Goal: Navigation & Orientation: Find specific page/section

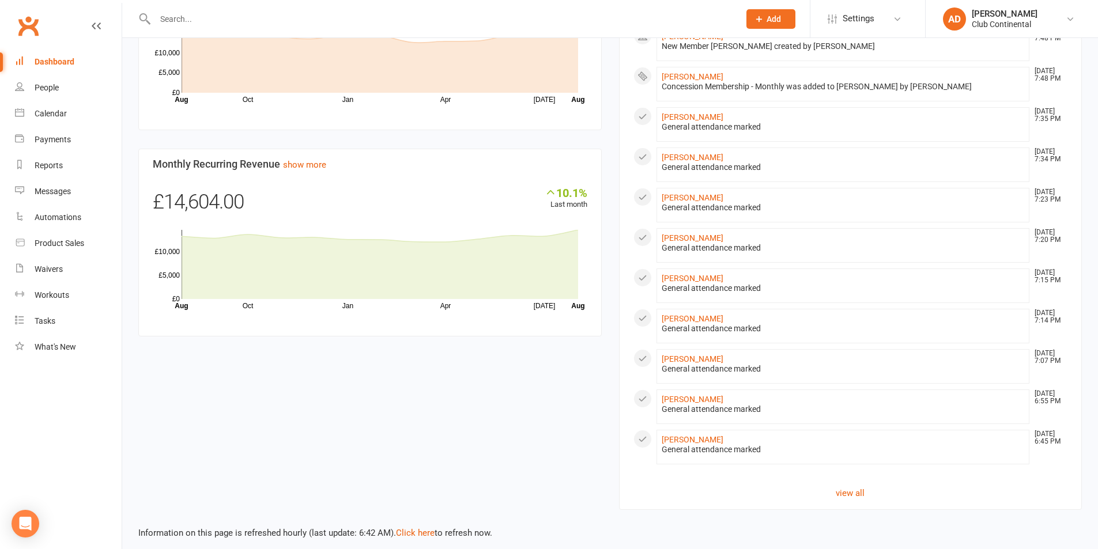
scroll to position [597, 0]
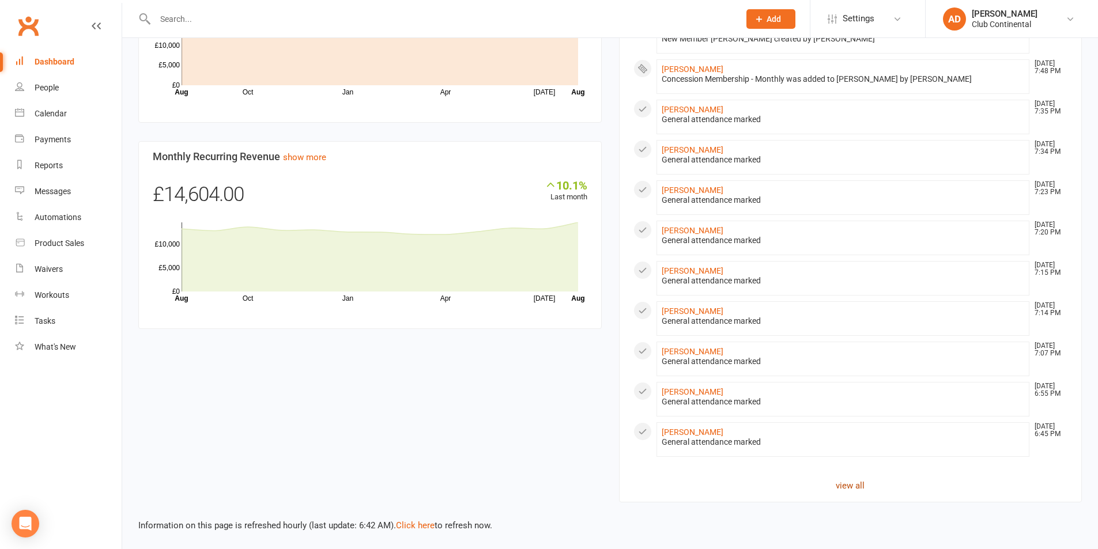
click at [846, 492] on link "view all" at bounding box center [850, 486] width 434 height 14
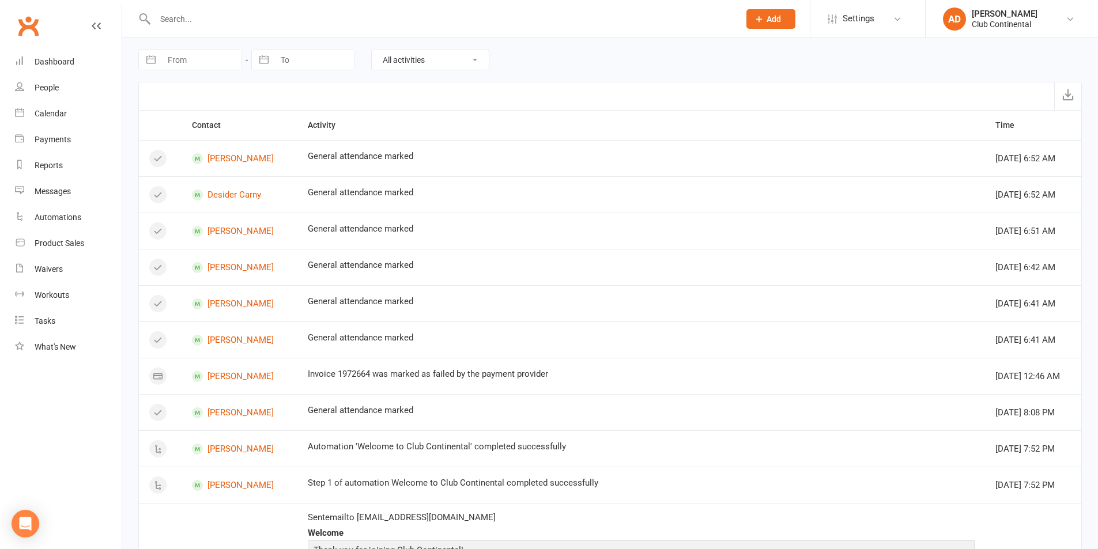
click at [396, 54] on select "All activities Bookings / Attendances Communications Notes Failed SMSes Grading…" at bounding box center [430, 60] width 117 height 20
select select "MemberLogEntry"
click at [372, 50] on select "All activities Bookings / Attendances Communications Notes Failed SMSes Grading…" at bounding box center [430, 60] width 117 height 20
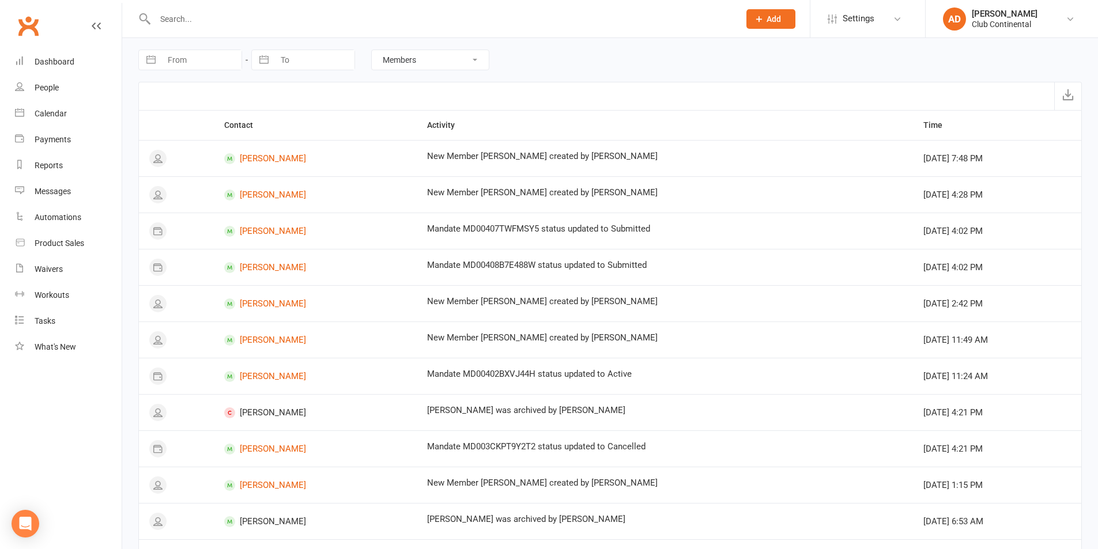
click at [425, 58] on select "All activities Bookings / Attendances Communications Notes Failed SMSes Grading…" at bounding box center [430, 60] width 117 height 20
select select
click at [372, 50] on select "All activities Bookings / Attendances Communications Notes Failed SMSes Grading…" at bounding box center [430, 60] width 117 height 20
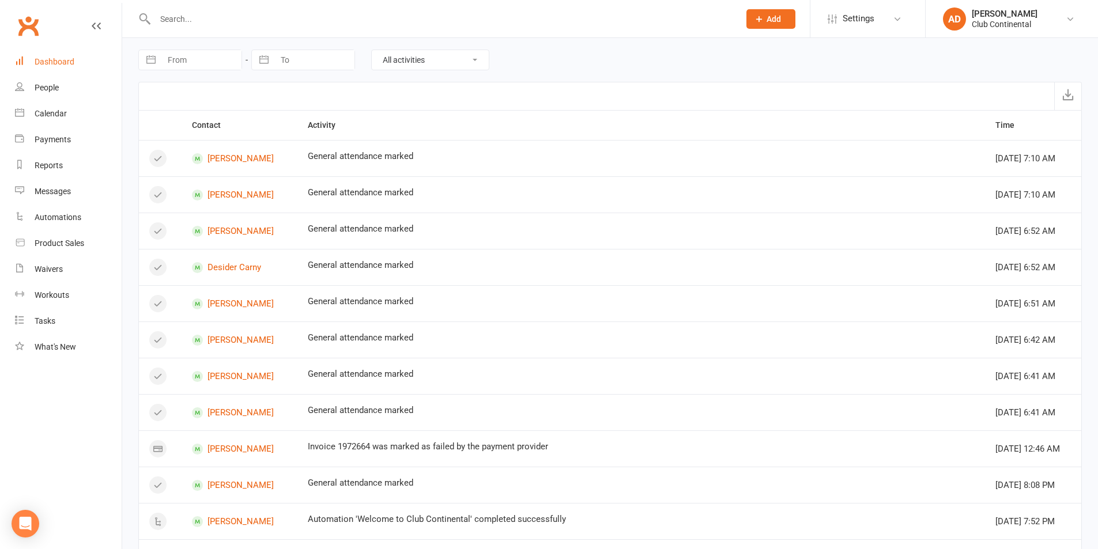
click at [82, 55] on link "Dashboard" at bounding box center [68, 62] width 107 height 26
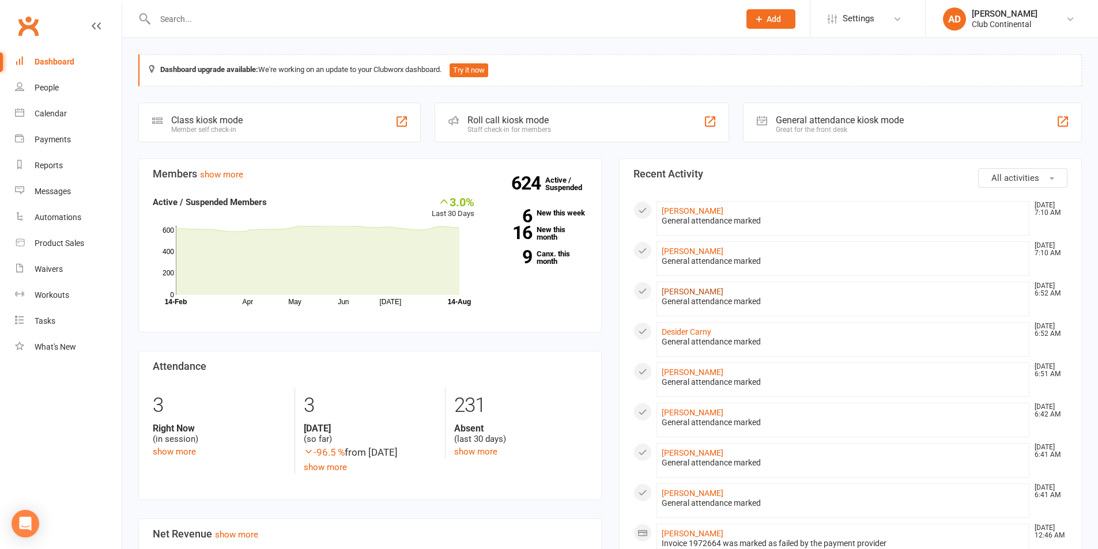
click at [690, 290] on link "[PERSON_NAME]" at bounding box center [692, 291] width 62 height 9
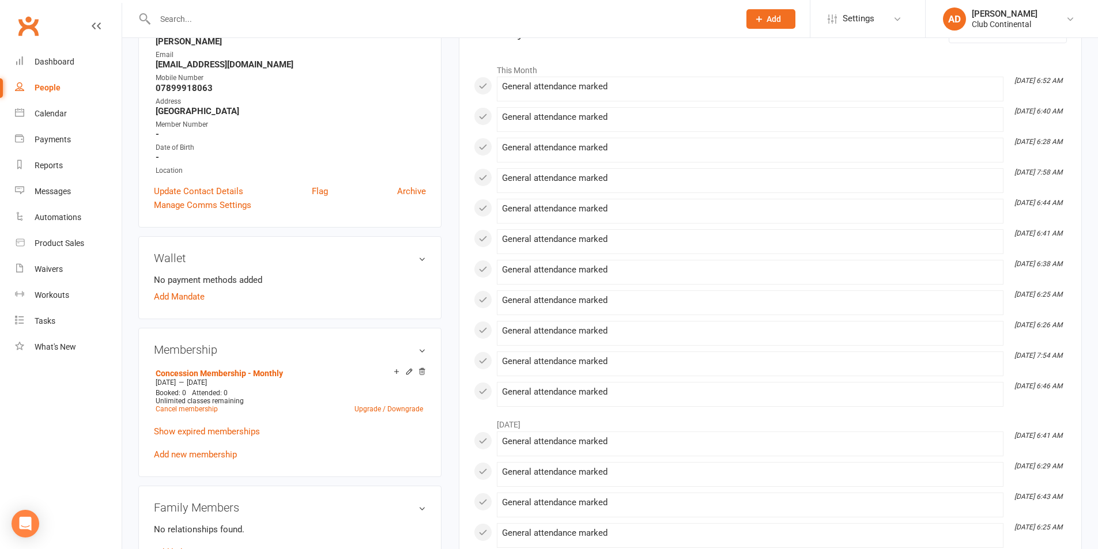
scroll to position [230, 0]
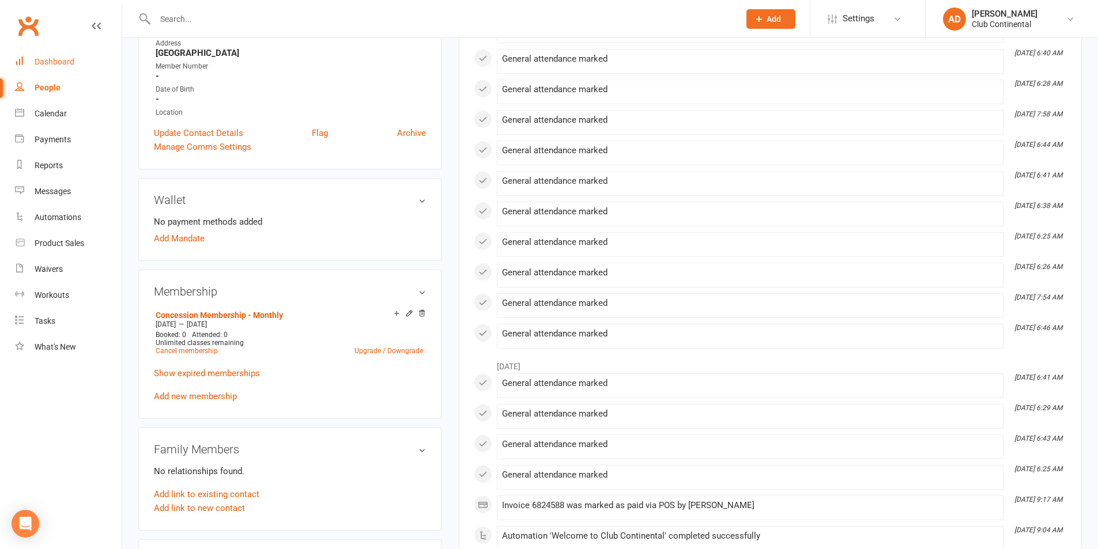
click at [64, 70] on link "Dashboard" at bounding box center [68, 62] width 107 height 26
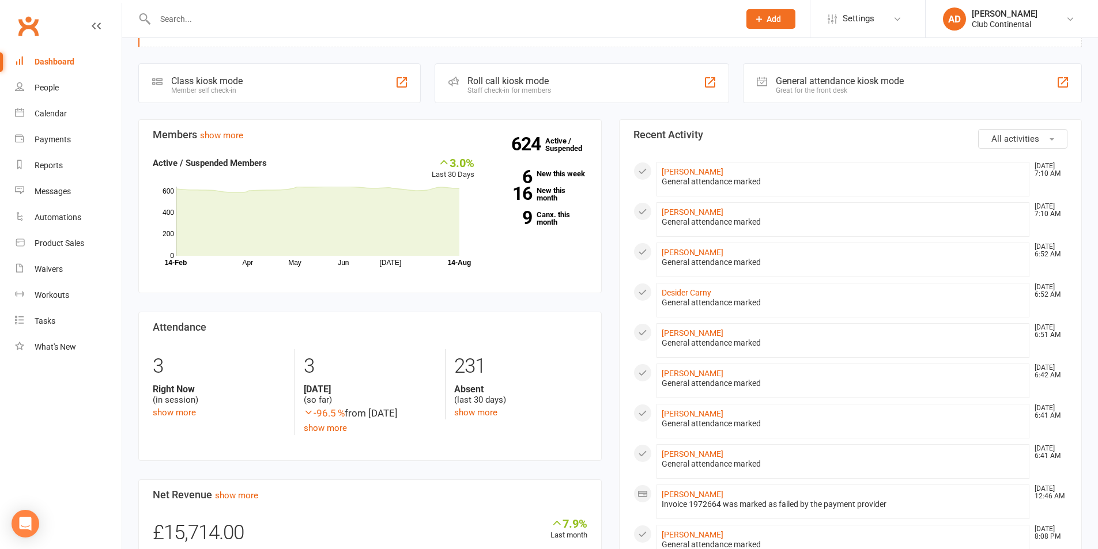
scroll to position [58, 0]
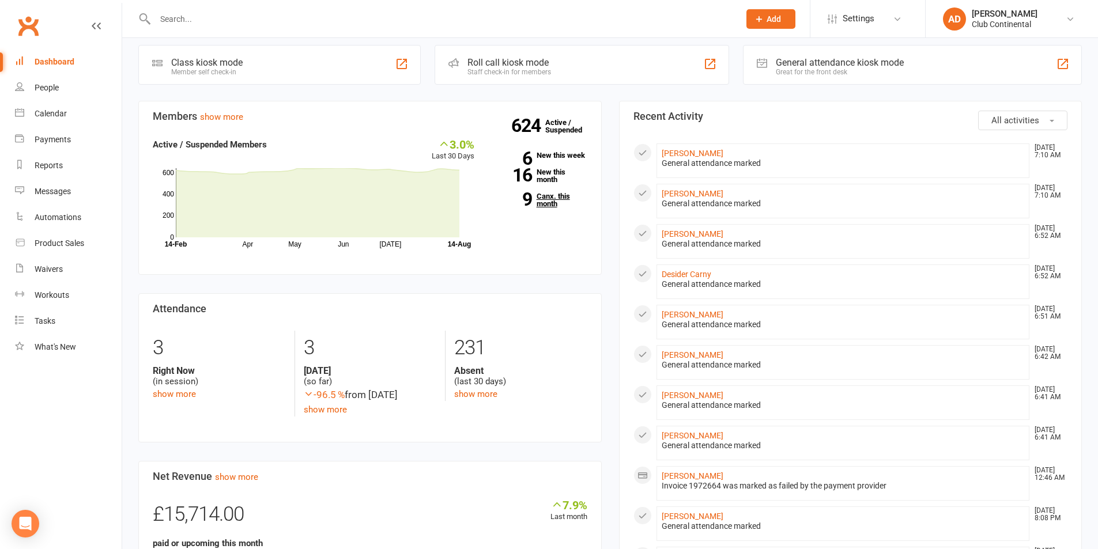
click at [558, 203] on link "9 Canx. this month" at bounding box center [539, 199] width 96 height 15
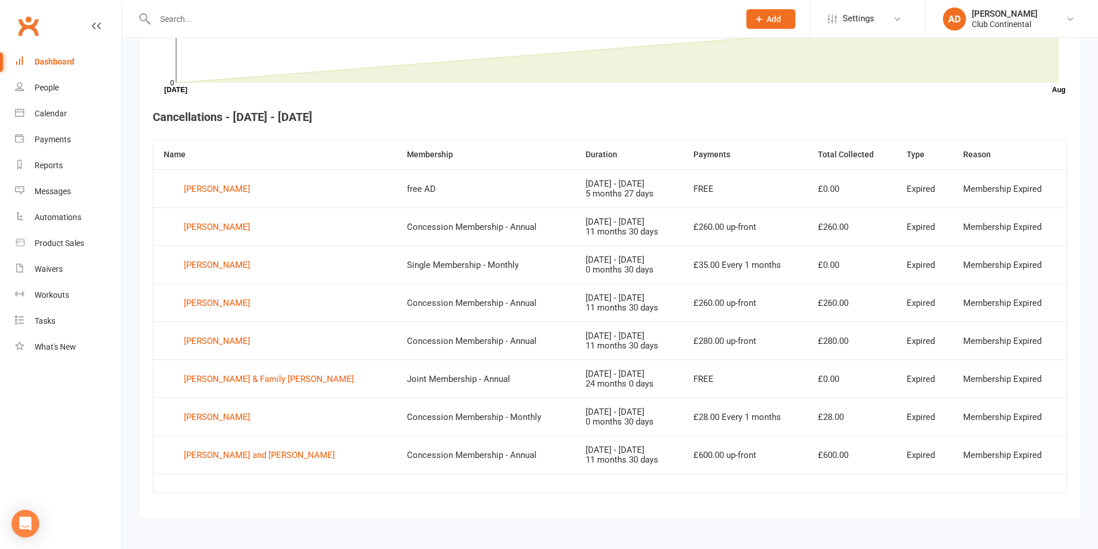
scroll to position [392, 0]
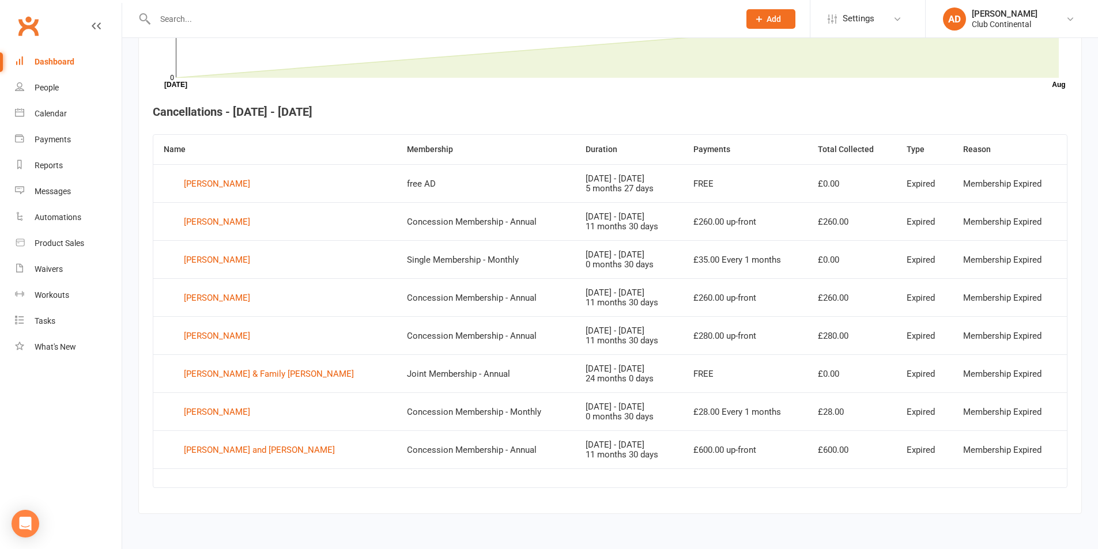
click at [58, 67] on link "Dashboard" at bounding box center [68, 62] width 107 height 26
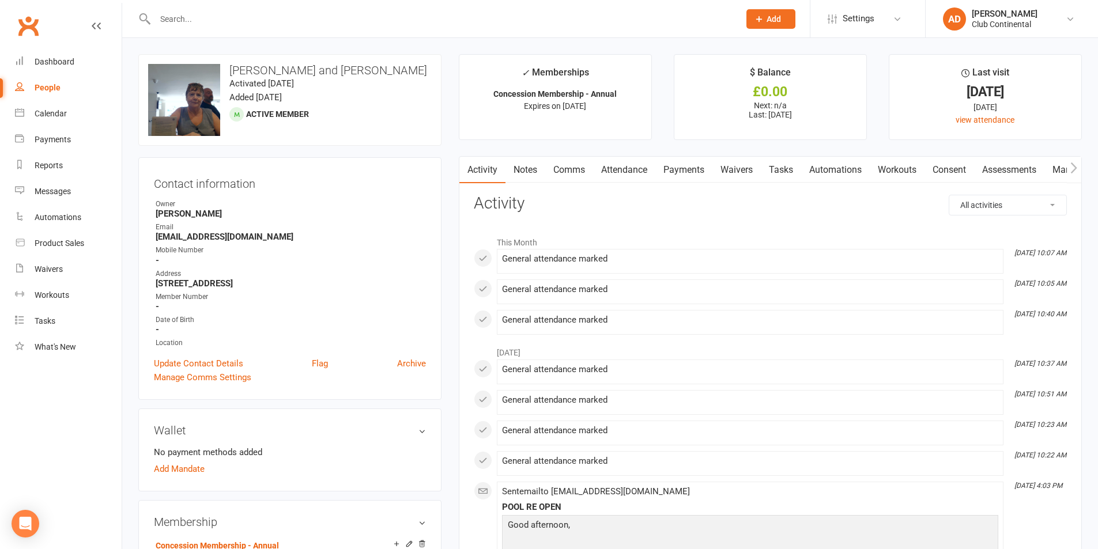
click at [697, 168] on link "Payments" at bounding box center [683, 170] width 57 height 27
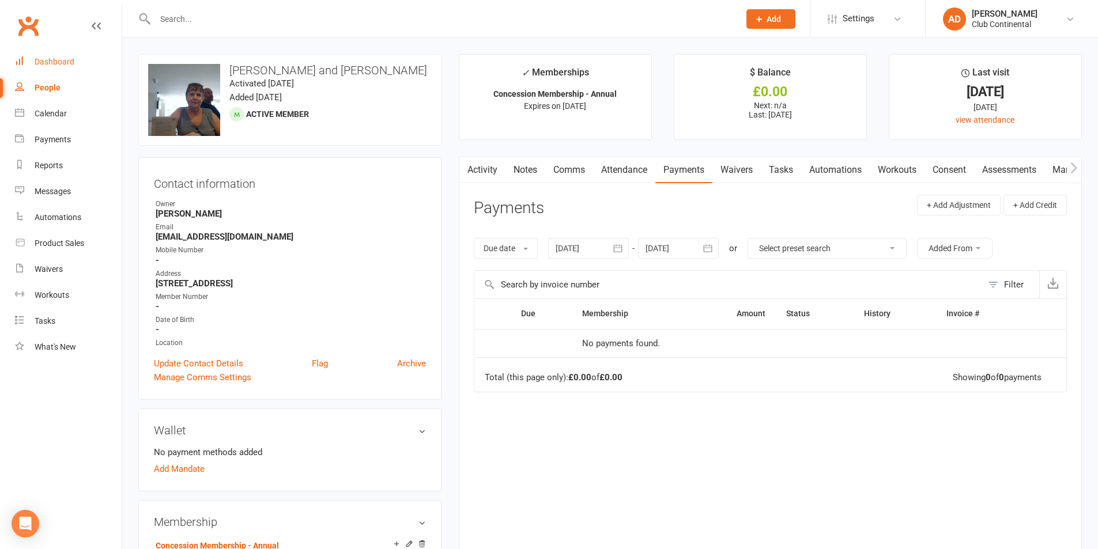
click at [58, 62] on div "Dashboard" at bounding box center [55, 61] width 40 height 9
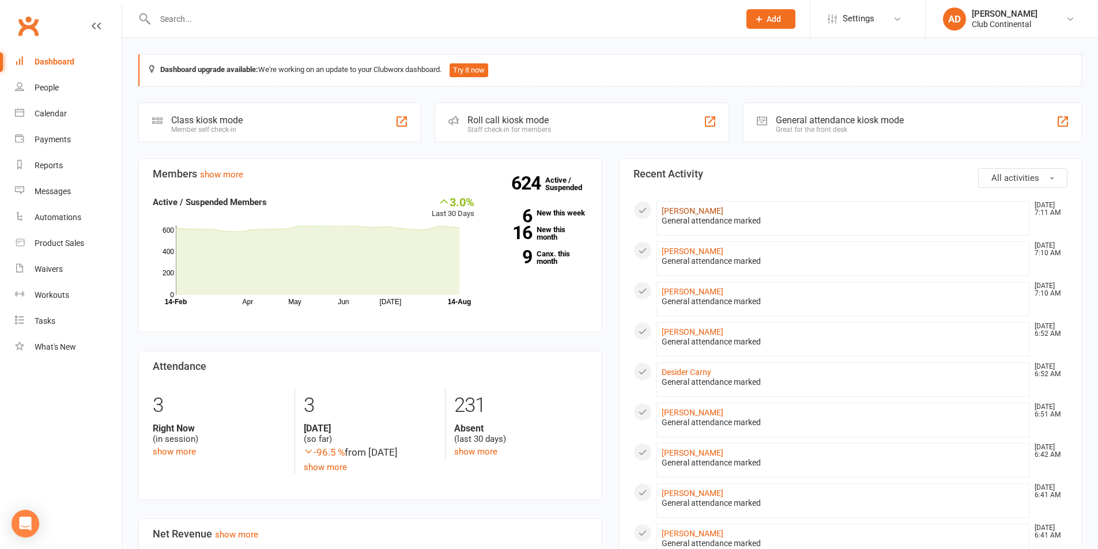
click at [716, 208] on link "Michael Perdrisat" at bounding box center [692, 210] width 62 height 9
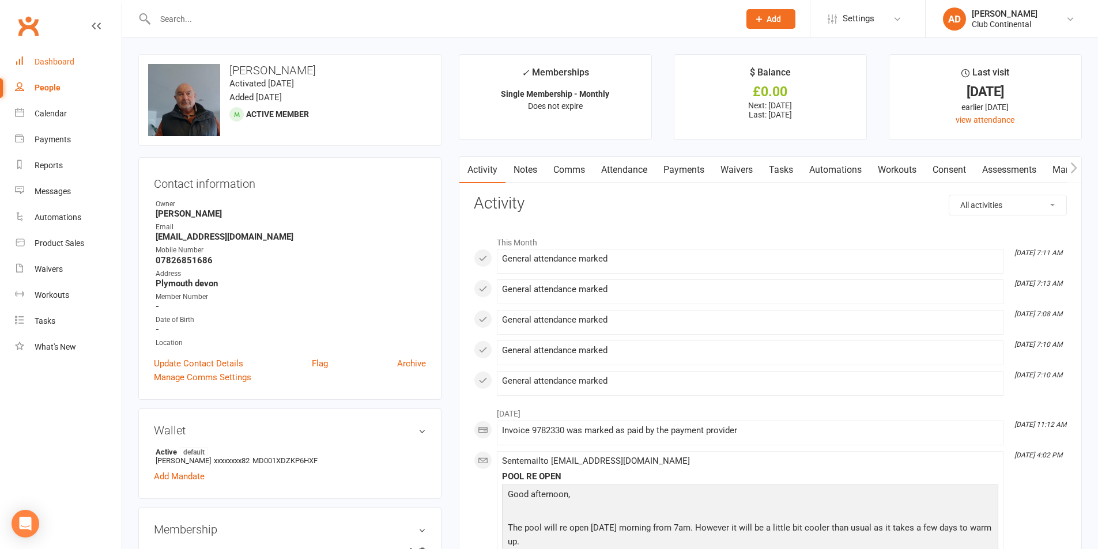
click at [59, 55] on link "Dashboard" at bounding box center [68, 62] width 107 height 26
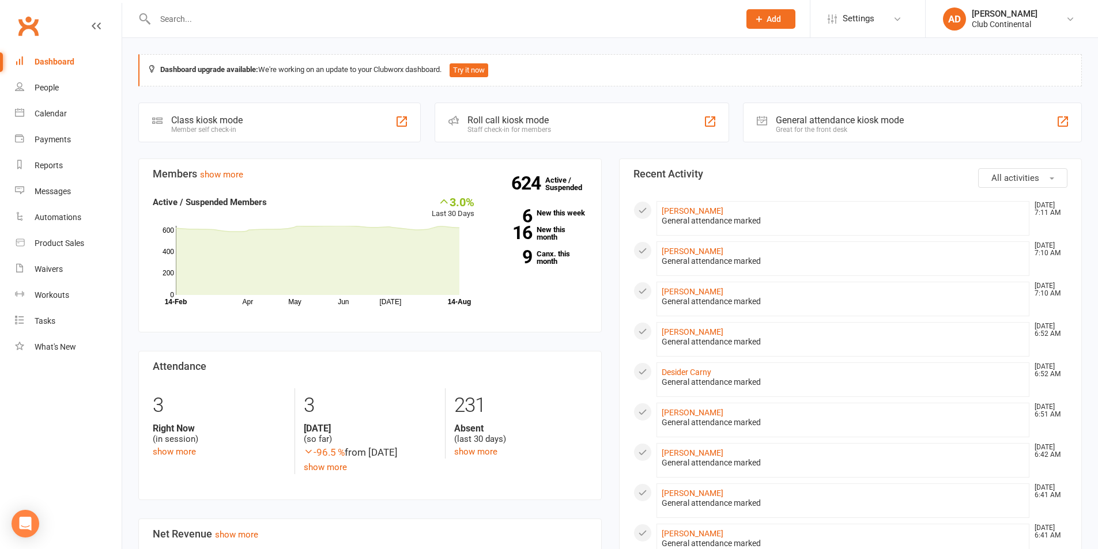
drag, startPoint x: 129, startPoint y: 47, endPoint x: 140, endPoint y: 28, distance: 22.4
click at [1007, 186] on button "All activities" at bounding box center [1022, 178] width 89 height 20
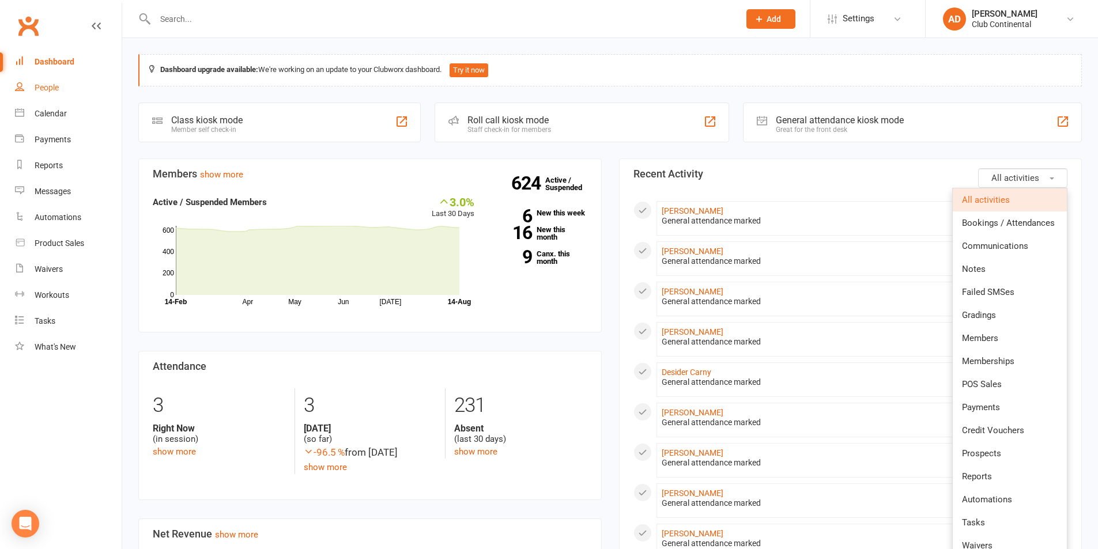
click at [43, 85] on div "People" at bounding box center [47, 87] width 24 height 9
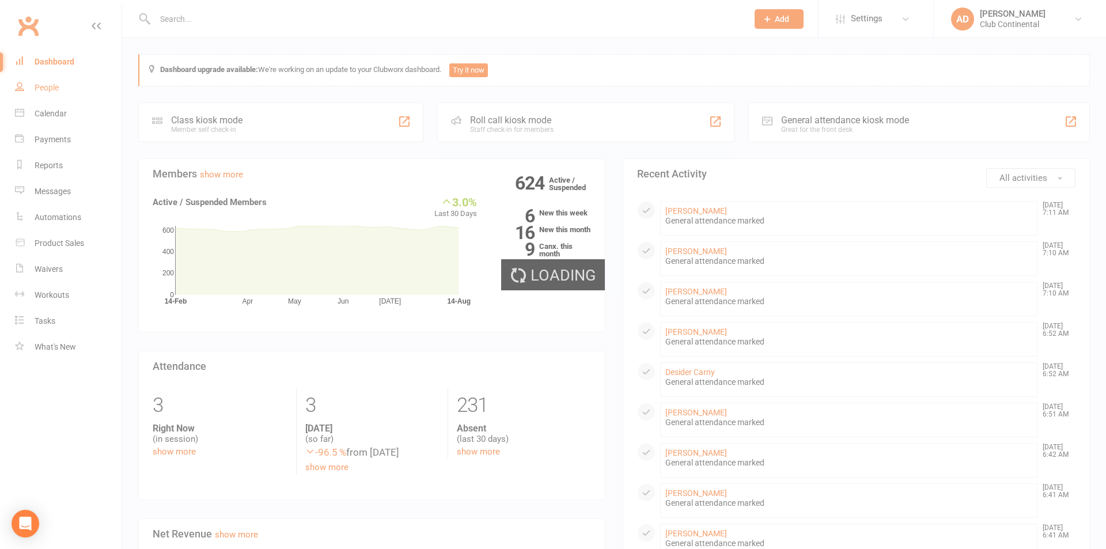
select select "100"
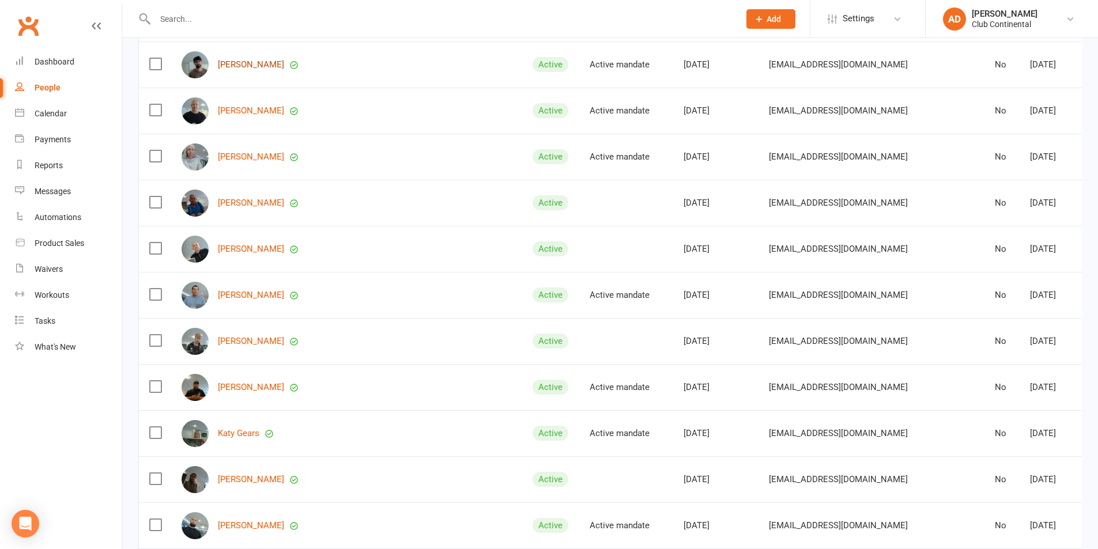
scroll to position [230, 0]
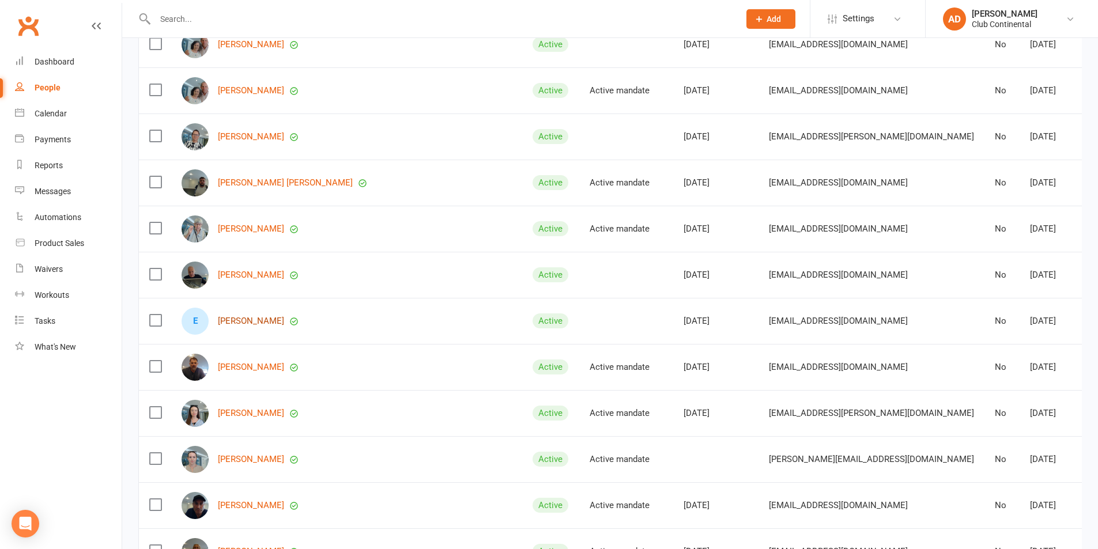
scroll to position [1901, 0]
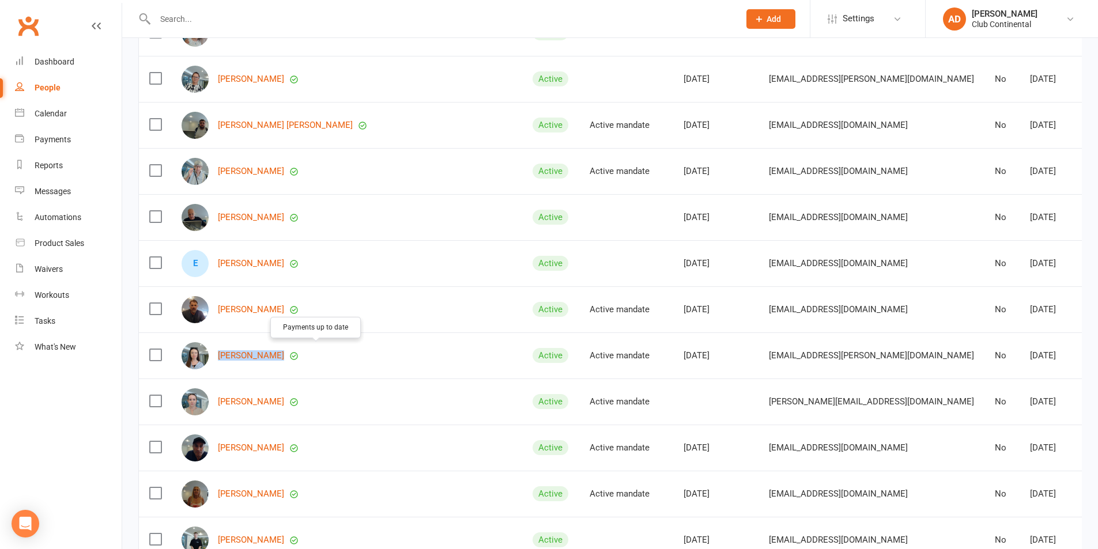
drag, startPoint x: 221, startPoint y: 354, endPoint x: 310, endPoint y: 358, distance: 89.4
click at [310, 358] on div "Isabella Charlesworth" at bounding box center [346, 355] width 330 height 27
click at [312, 369] on td "Isabella Charlesworth" at bounding box center [346, 355] width 351 height 46
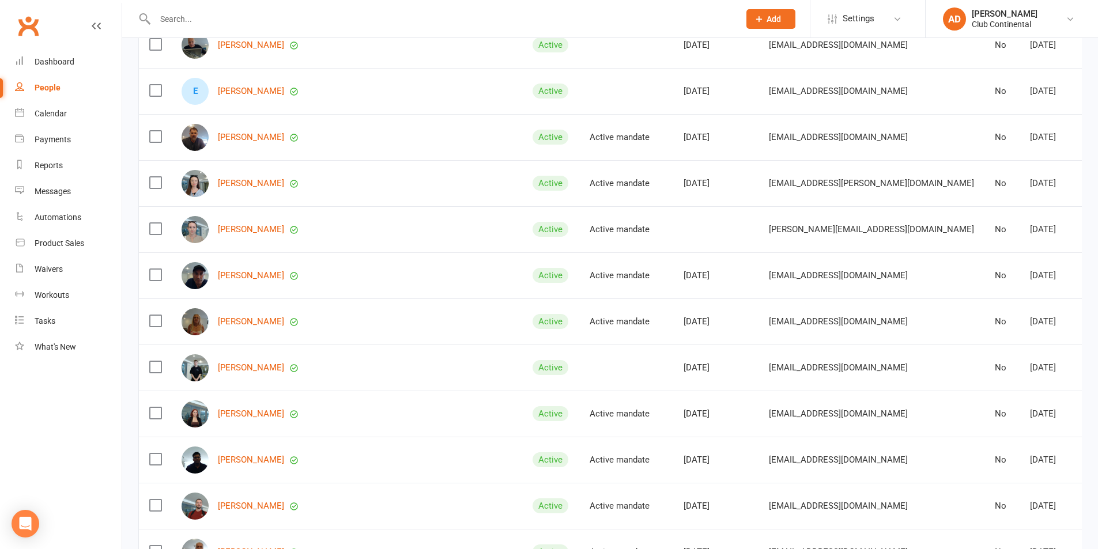
scroll to position [2074, 0]
click at [358, 239] on div "Kirstie Eyres" at bounding box center [346, 228] width 330 height 27
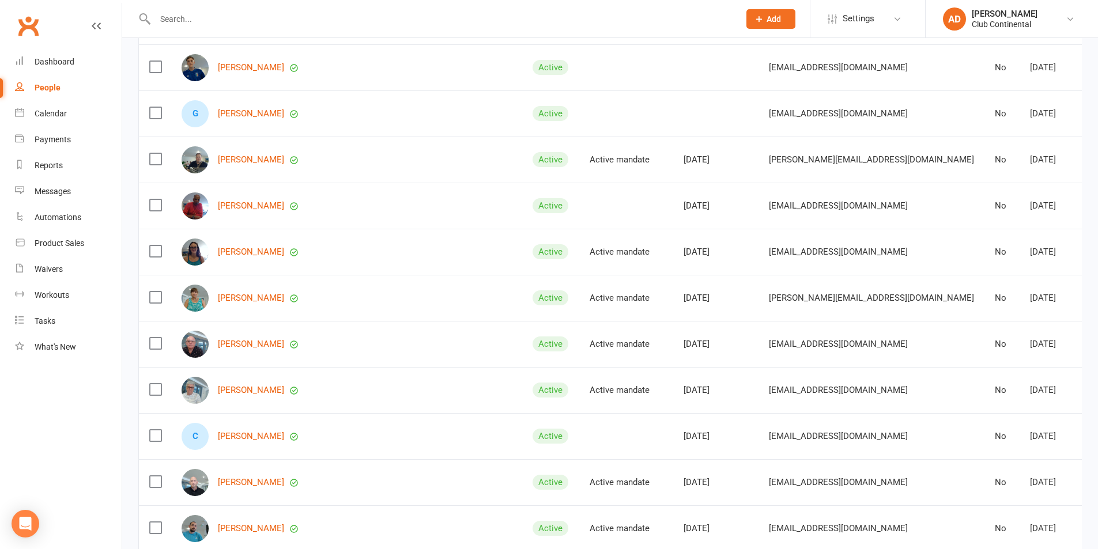
scroll to position [2823, 0]
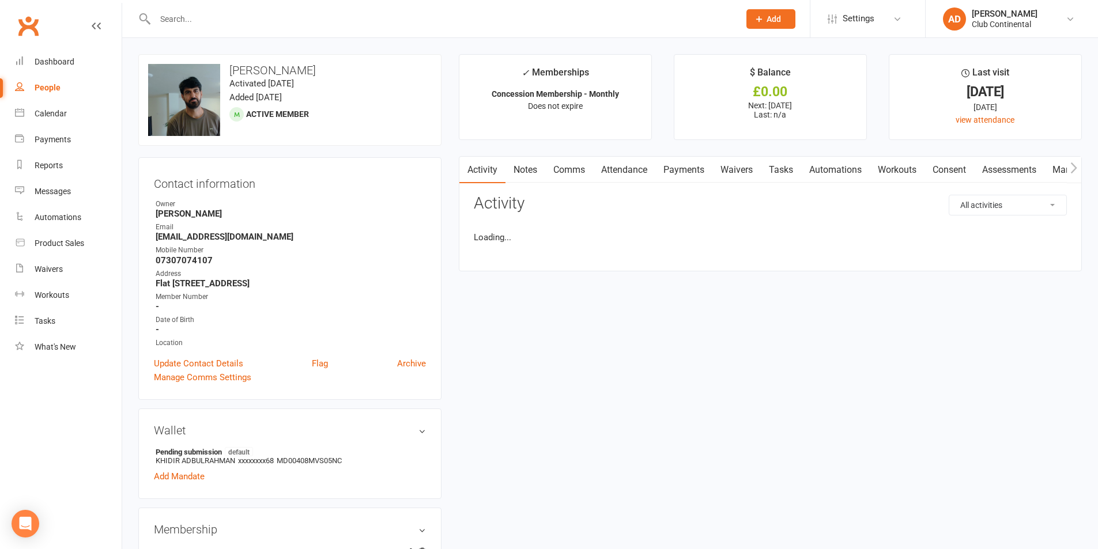
scroll to position [173, 0]
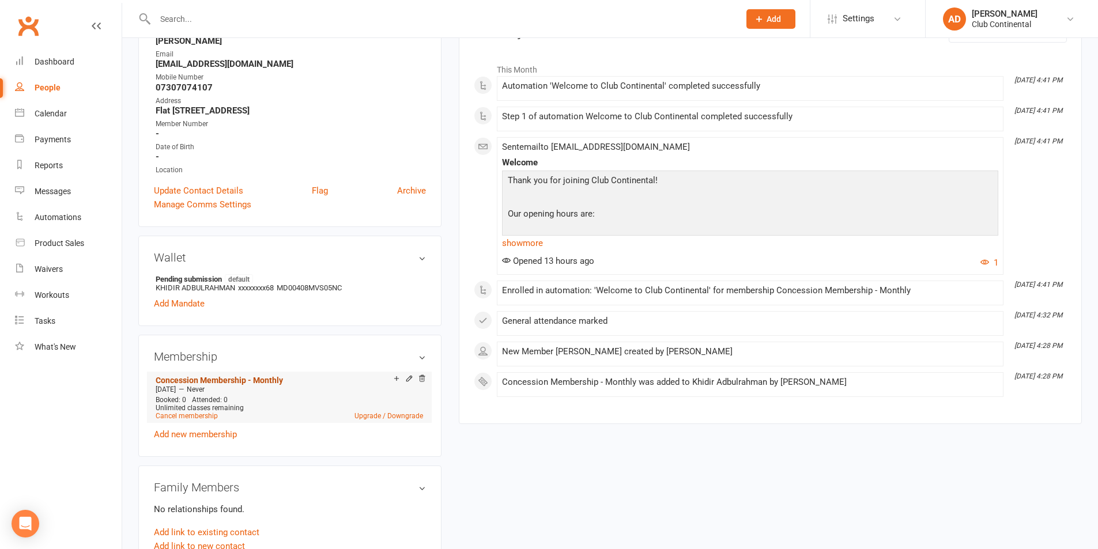
click at [234, 376] on link "Concession Membership - Monthly" at bounding box center [219, 380] width 127 height 9
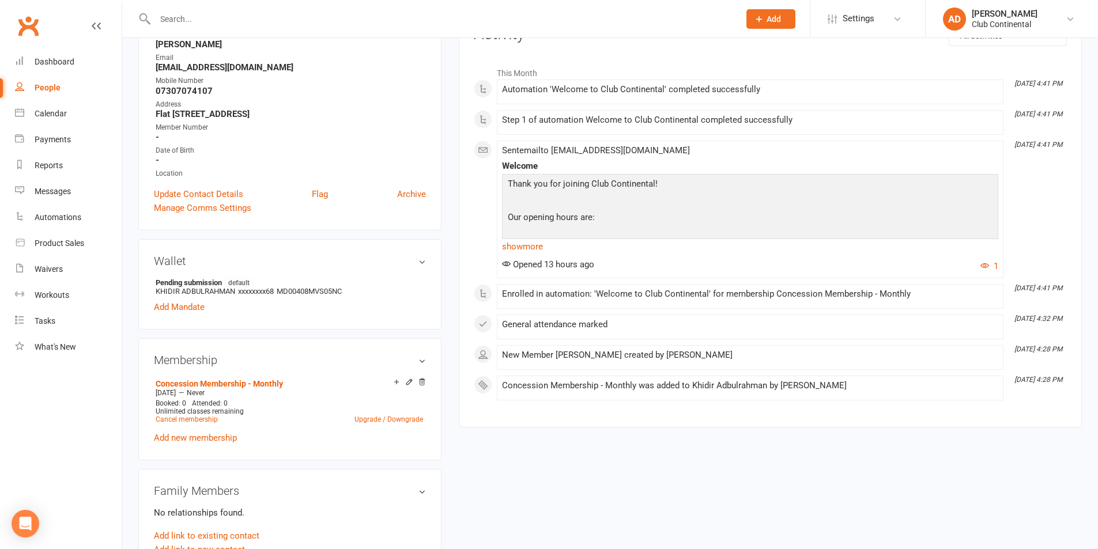
scroll to position [173, 0]
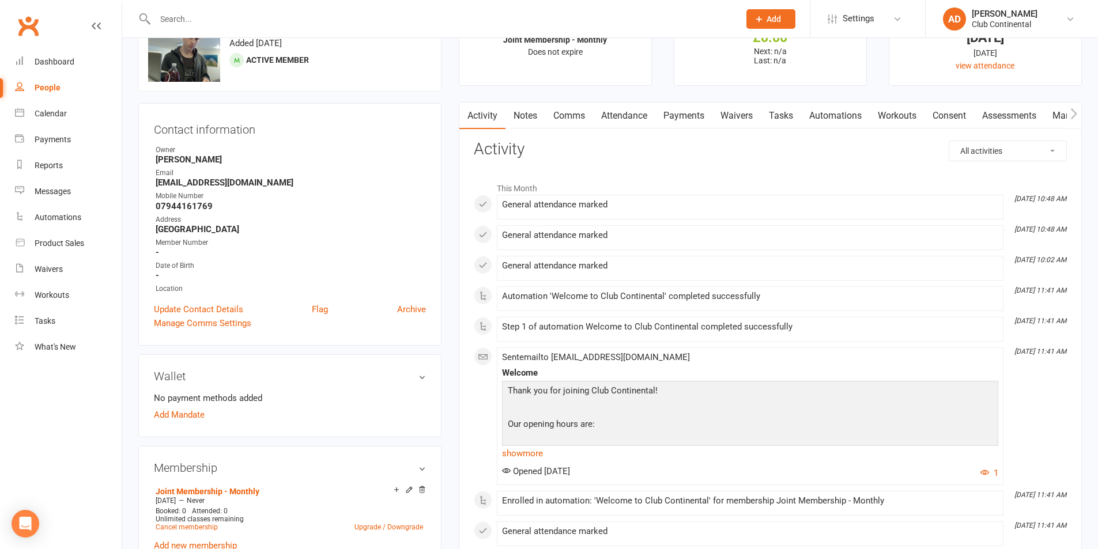
scroll to position [115, 0]
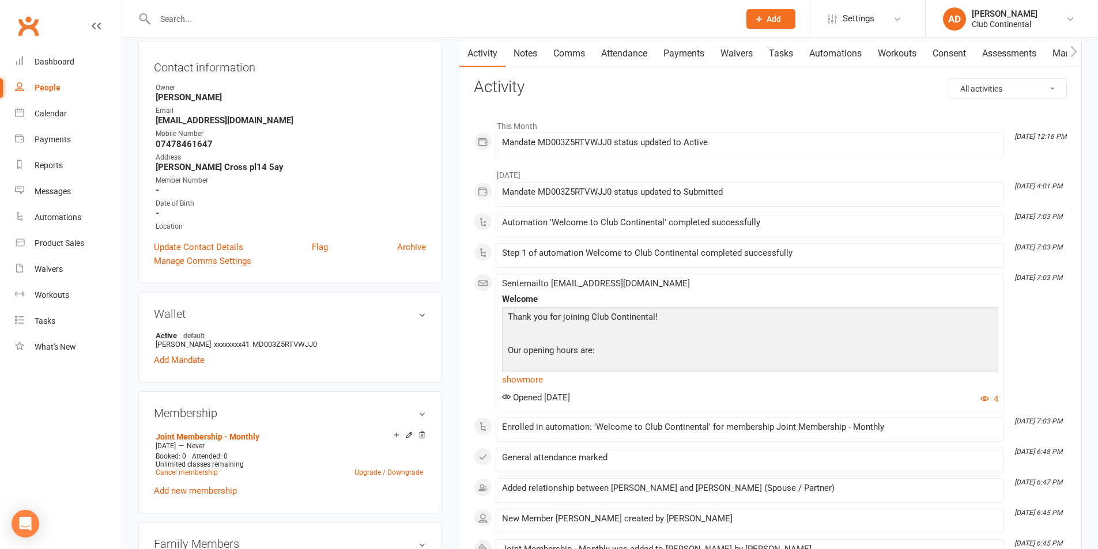
scroll to position [115, 0]
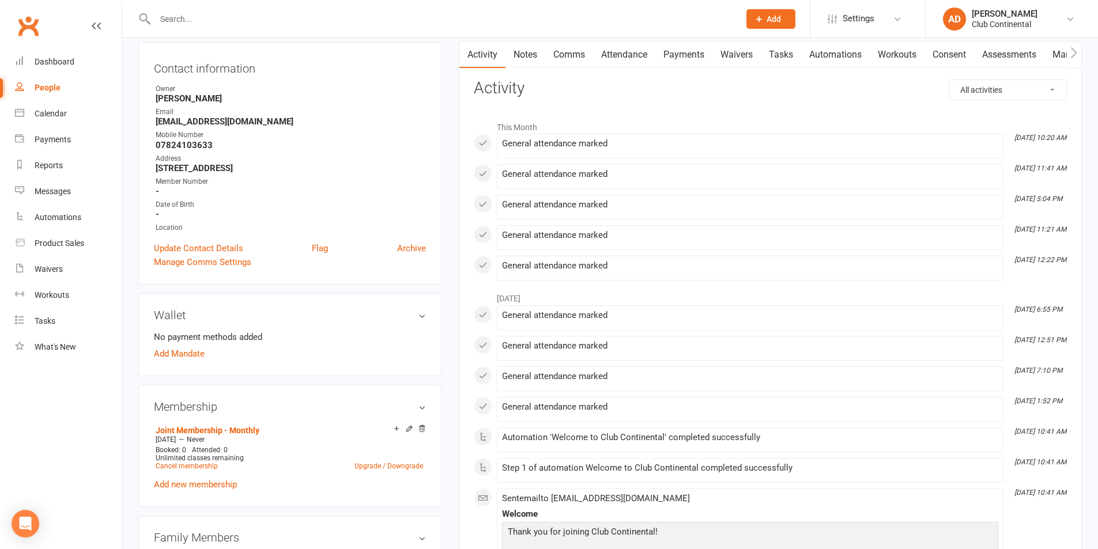
scroll to position [230, 0]
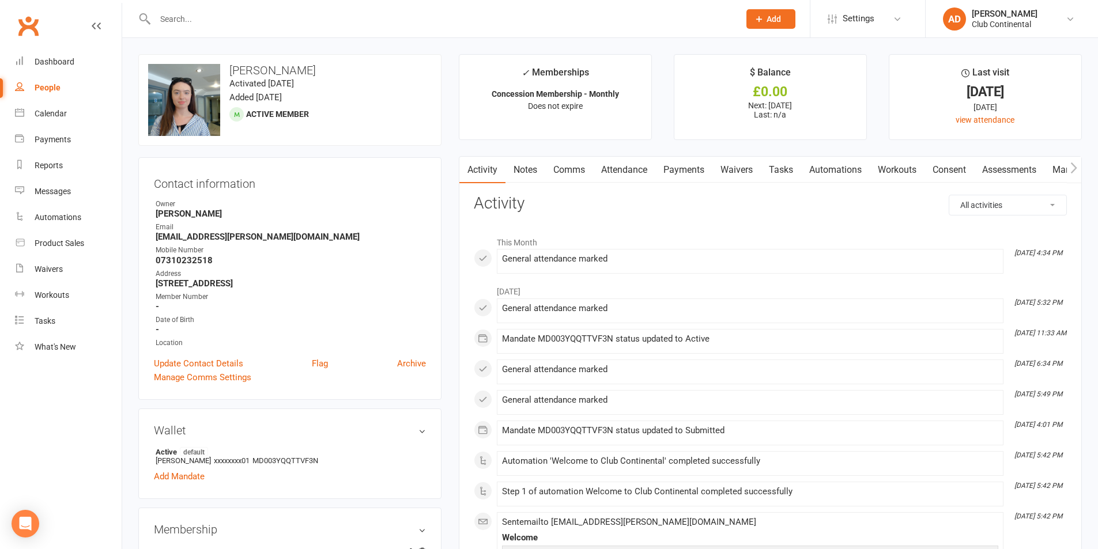
scroll to position [173, 0]
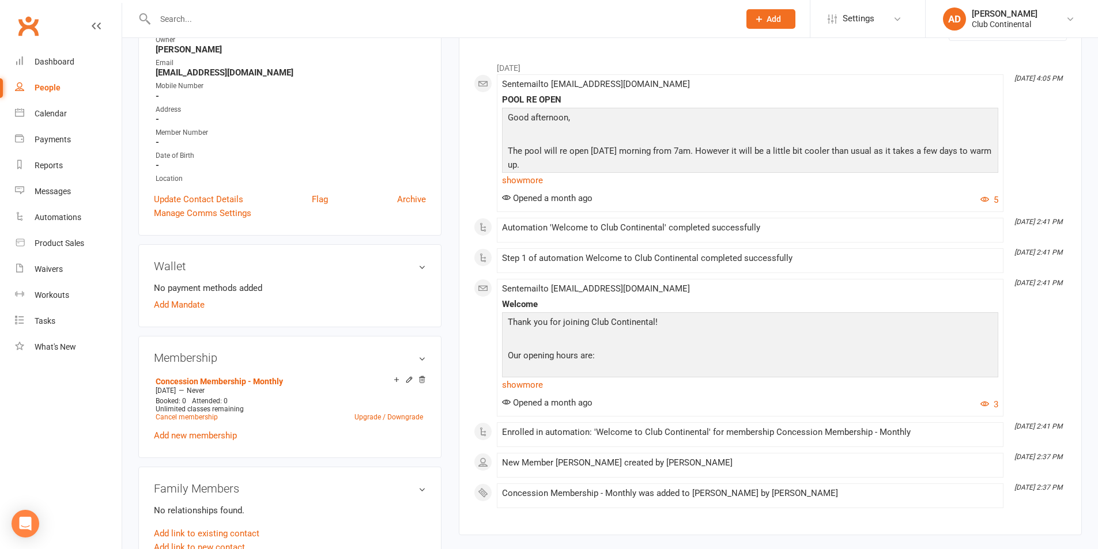
scroll to position [230, 0]
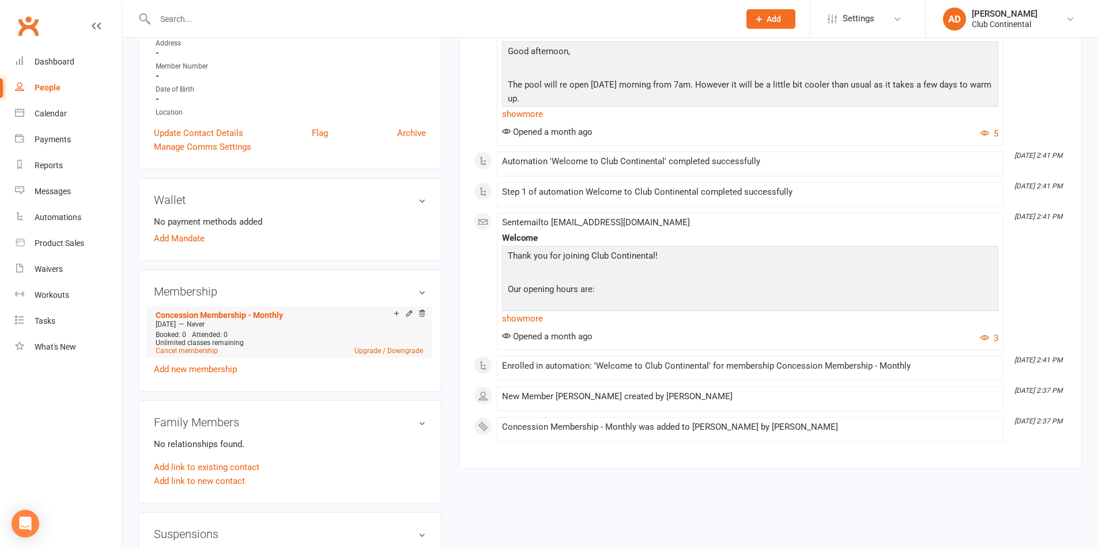
click at [243, 308] on li "Concession Membership - Monthly Jul 14 2025 — Never Booked: 0 Attended: 0 Unlim…" at bounding box center [289, 332] width 273 height 51
click at [247, 313] on link "Concession Membership - Monthly" at bounding box center [219, 315] width 127 height 9
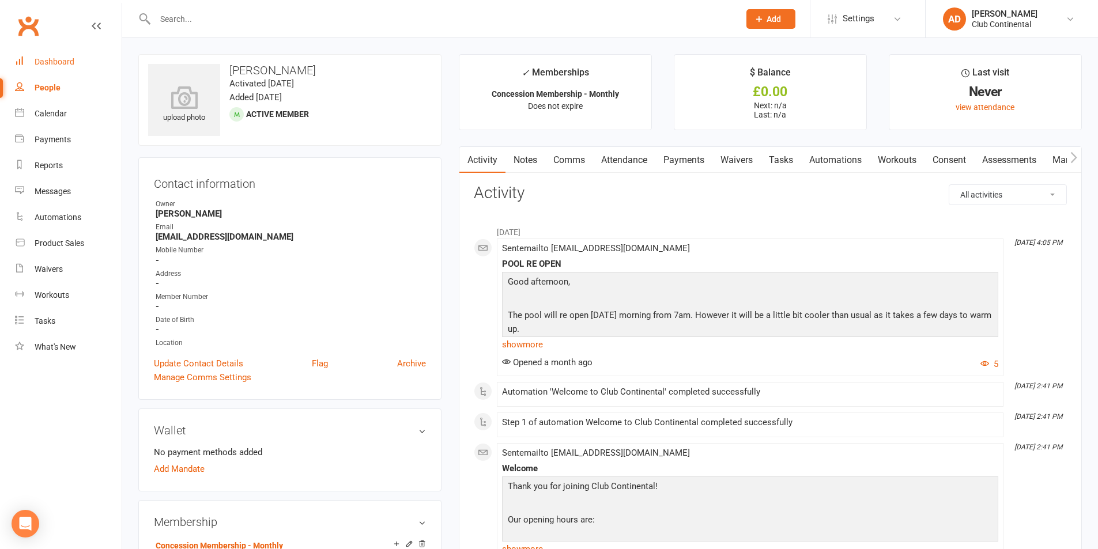
click at [58, 58] on div "Dashboard" at bounding box center [55, 61] width 40 height 9
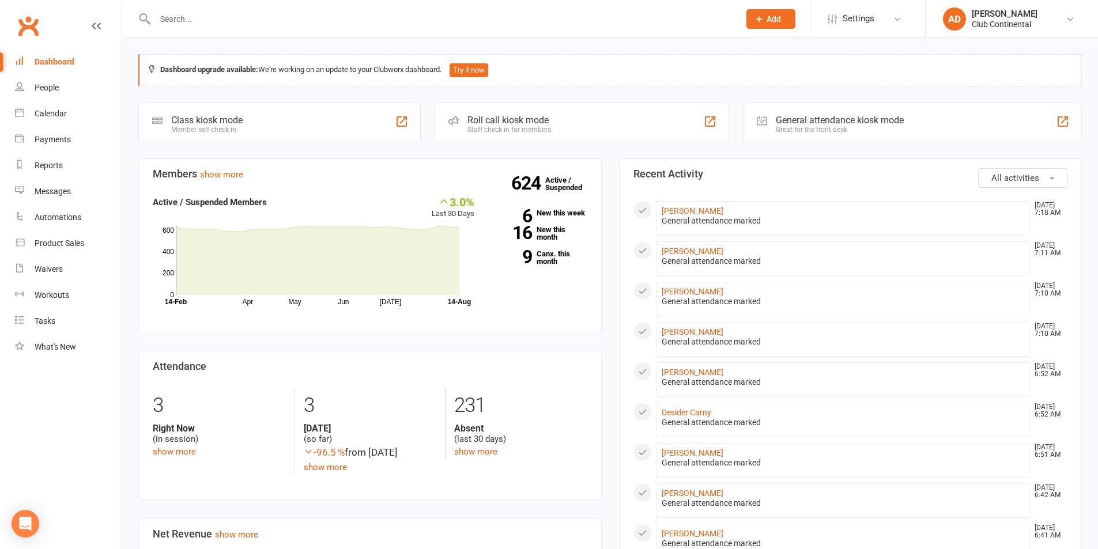
click at [1054, 182] on button "All activities" at bounding box center [1022, 178] width 89 height 20
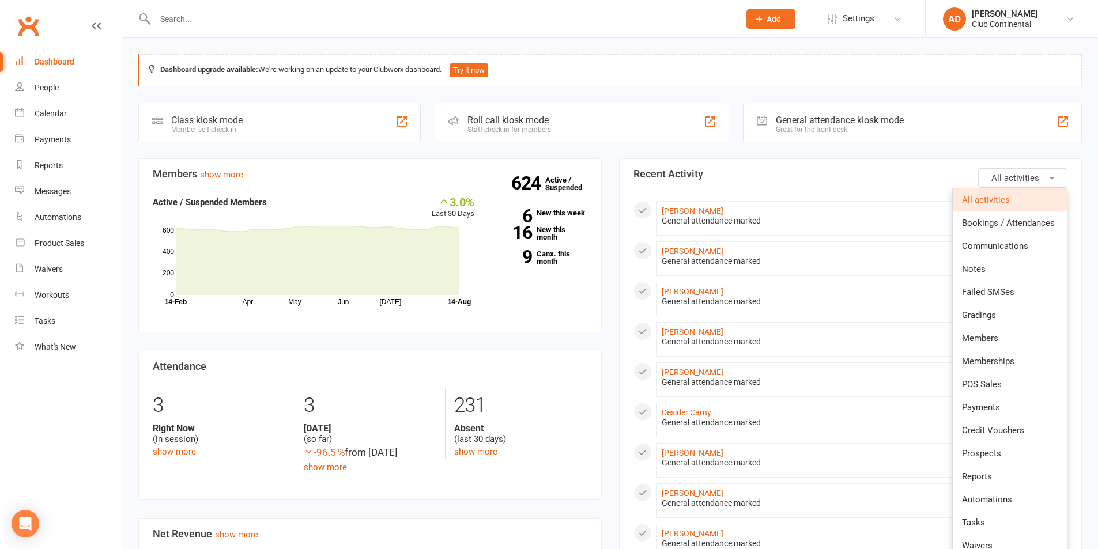
click at [1049, 171] on button "All activities" at bounding box center [1022, 178] width 89 height 20
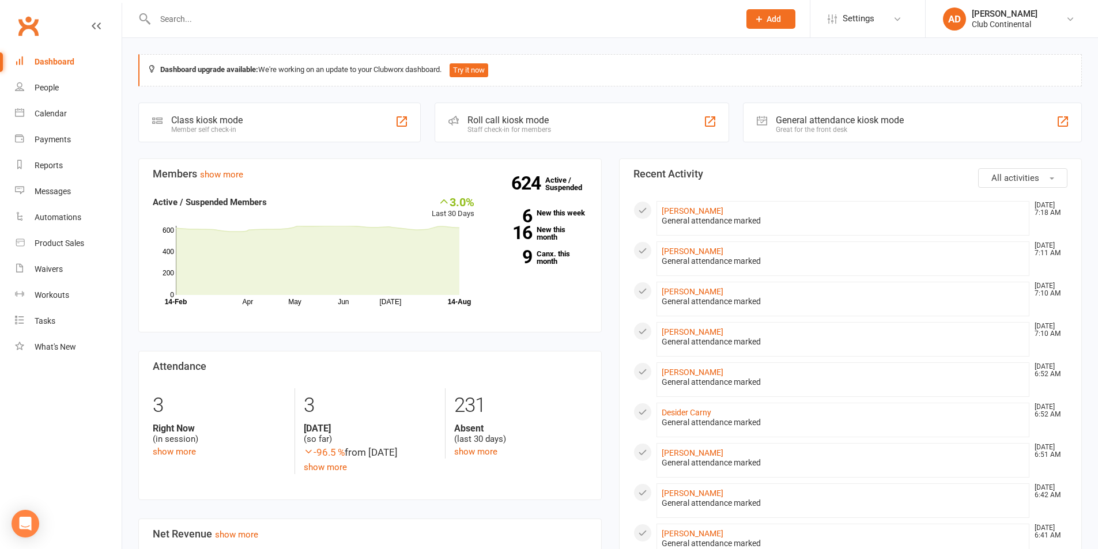
click at [1049, 171] on button "All activities" at bounding box center [1022, 178] width 89 height 20
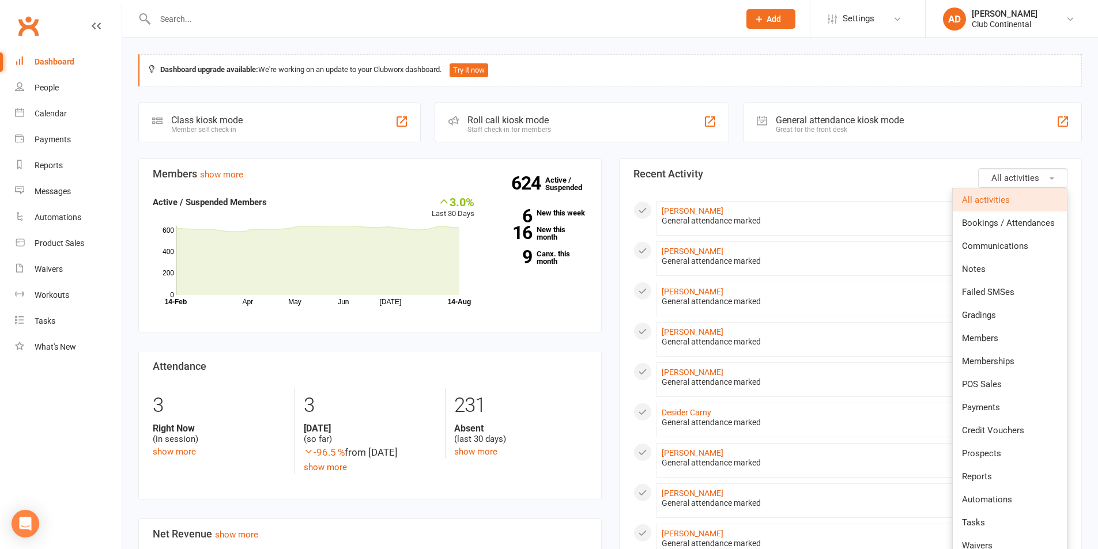
click at [1049, 172] on button "All activities" at bounding box center [1022, 178] width 89 height 20
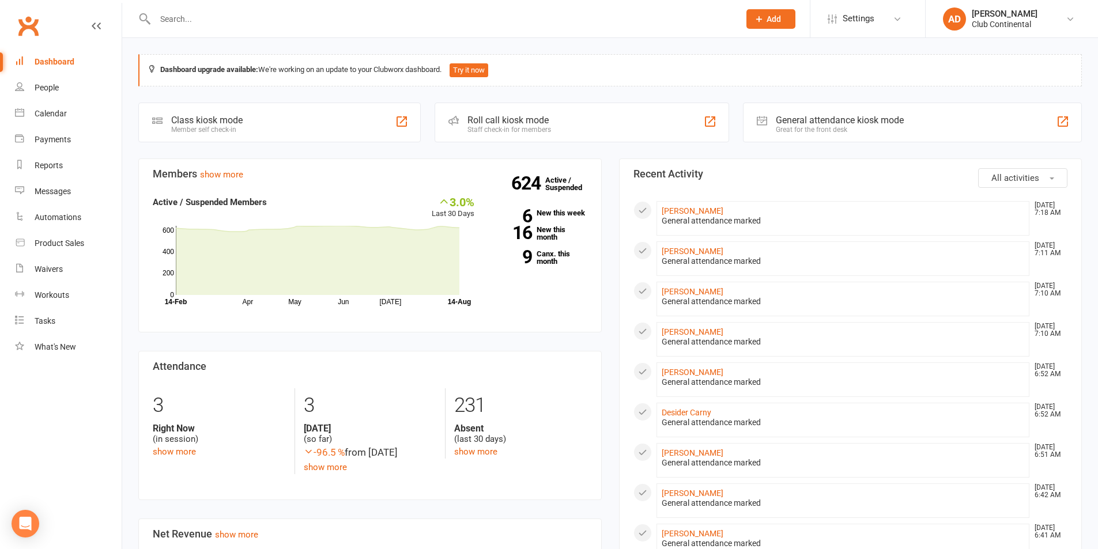
click at [1049, 172] on button "All activities" at bounding box center [1022, 178] width 89 height 20
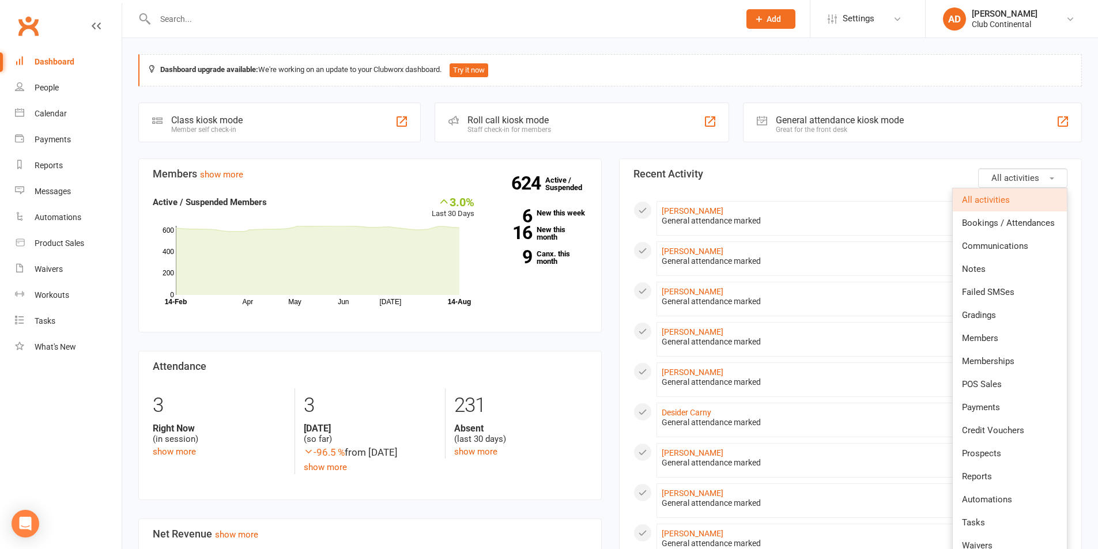
drag, startPoint x: 1068, startPoint y: 168, endPoint x: 1035, endPoint y: 148, distance: 39.0
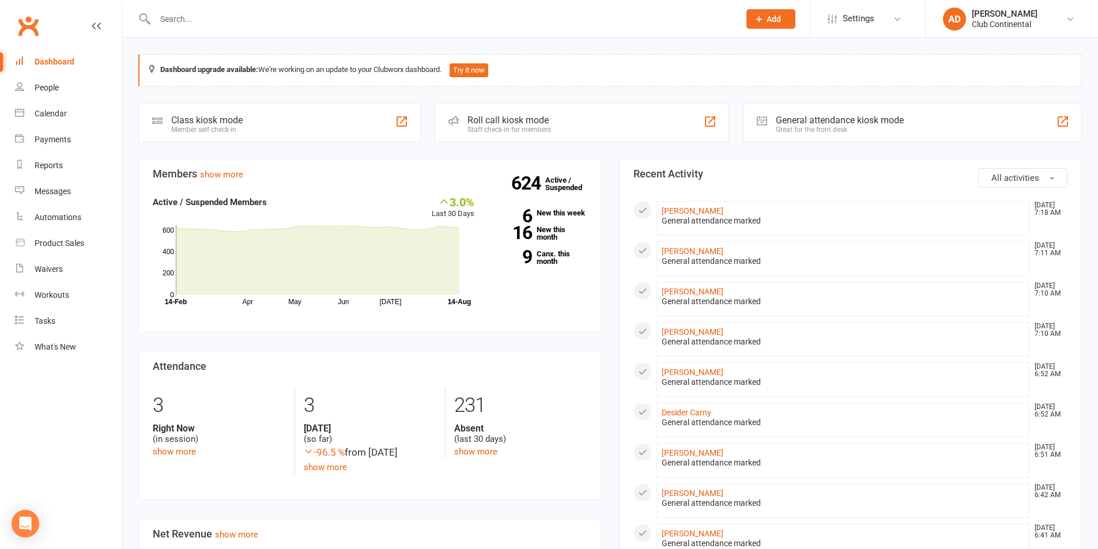
drag, startPoint x: 436, startPoint y: 153, endPoint x: 428, endPoint y: 158, distance: 9.6
click at [428, 158] on section "Members show more 3.0% Last 30 Days Active / Suspended Members Apr May Jun [DAT…" at bounding box center [369, 245] width 463 height 175
drag, startPoint x: 437, startPoint y: 152, endPoint x: 427, endPoint y: 151, distance: 9.8
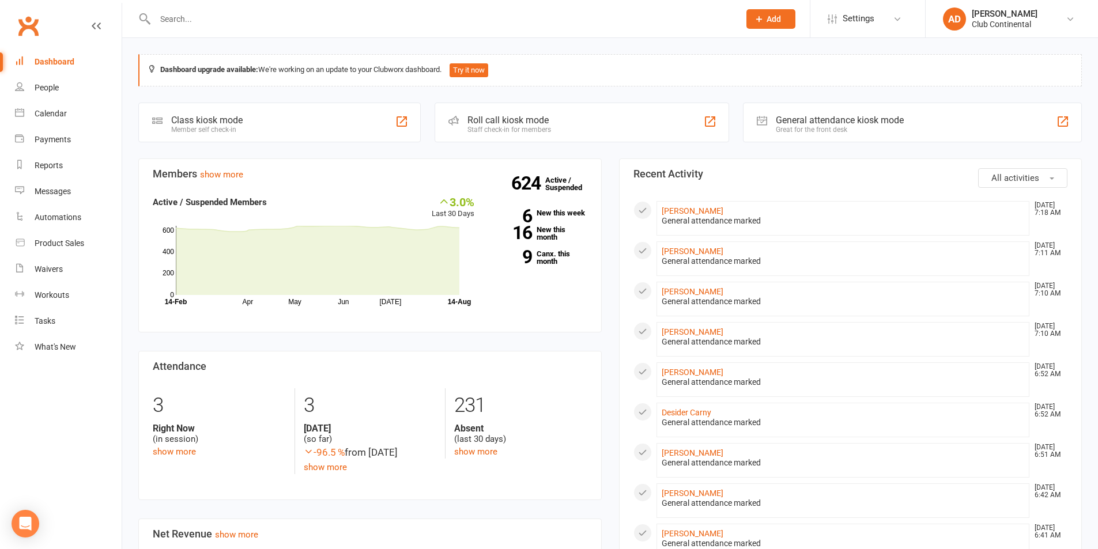
drag, startPoint x: 436, startPoint y: 154, endPoint x: 412, endPoint y: 128, distance: 35.5
click at [412, 128] on div "Class kiosk mode Member self check-in" at bounding box center [279, 123] width 282 height 40
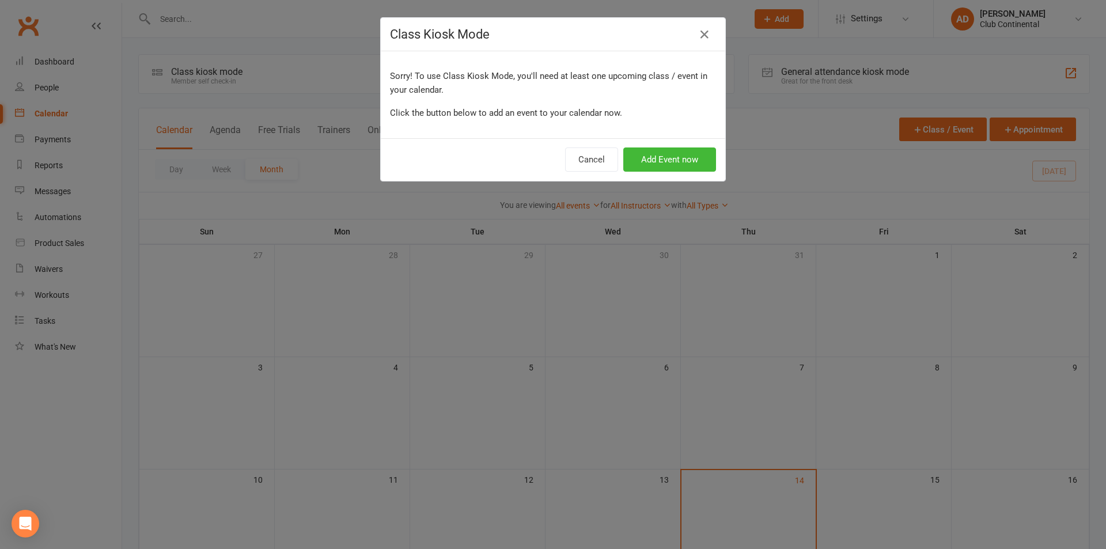
click at [690, 35] on h4 "Class Kiosk Mode" at bounding box center [553, 34] width 326 height 14
click at [698, 35] on icon "button" at bounding box center [705, 35] width 14 height 14
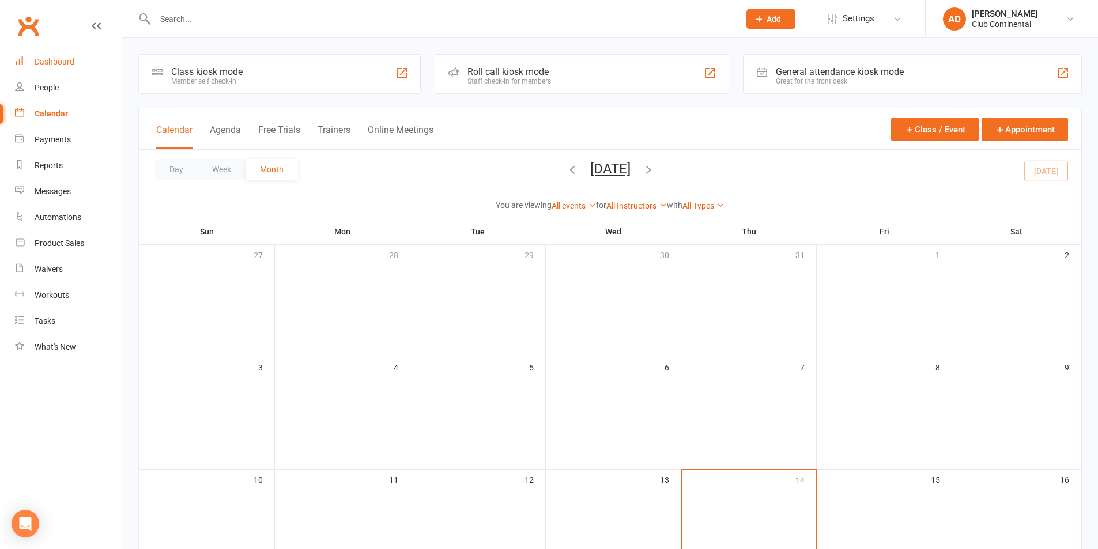
click at [72, 62] on div "Dashboard" at bounding box center [55, 61] width 40 height 9
